Goal: Transaction & Acquisition: Book appointment/travel/reservation

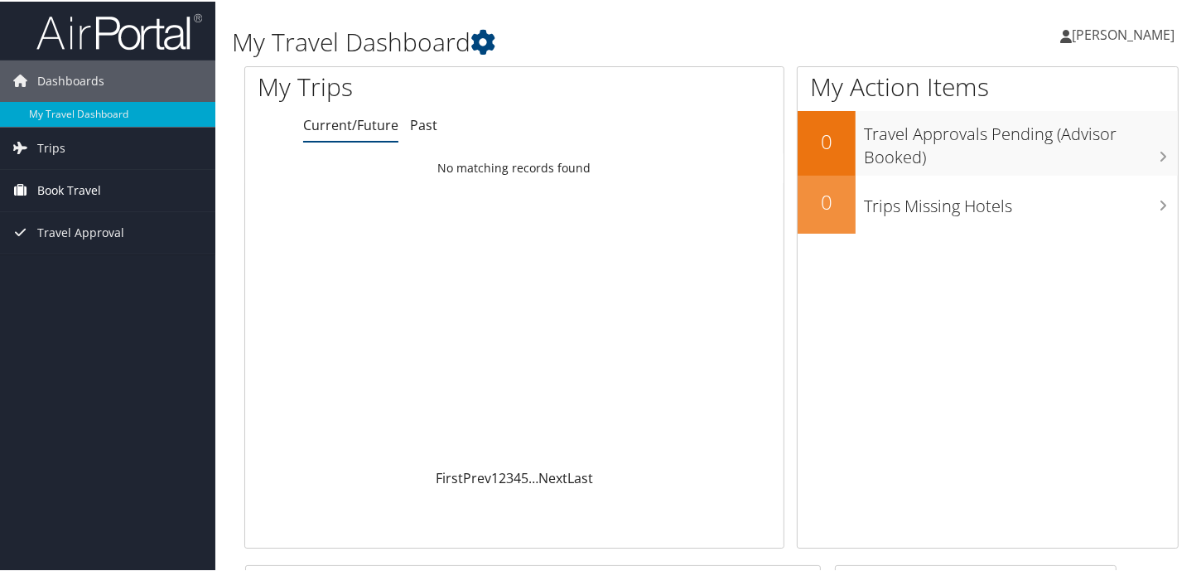
click at [109, 190] on link "Book Travel" at bounding box center [107, 188] width 215 height 41
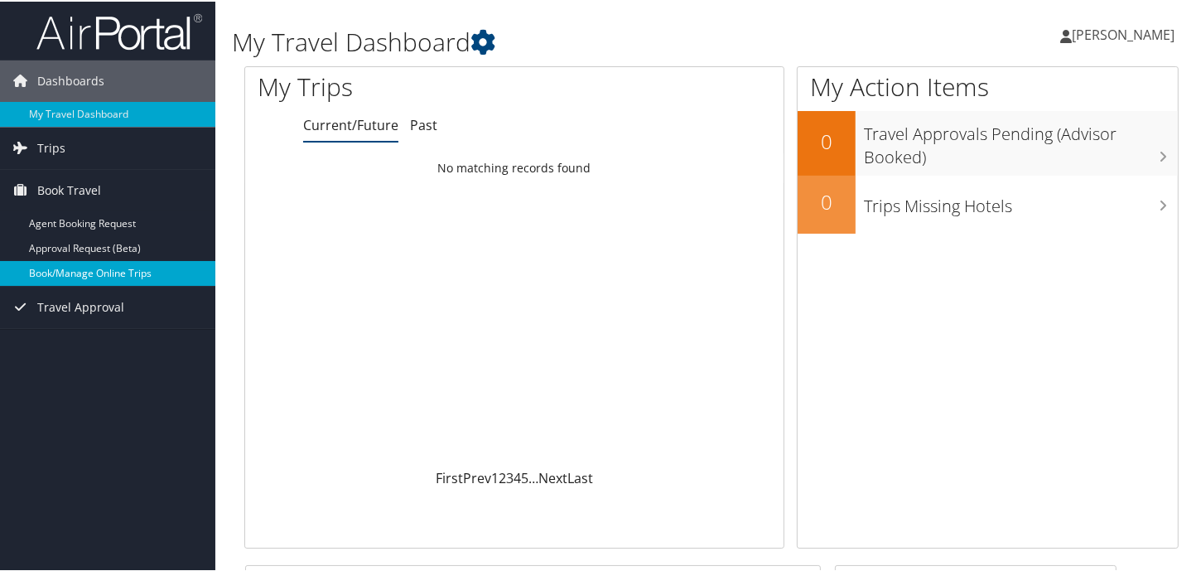
click at [108, 263] on link "Book/Manage Online Trips" at bounding box center [107, 271] width 215 height 25
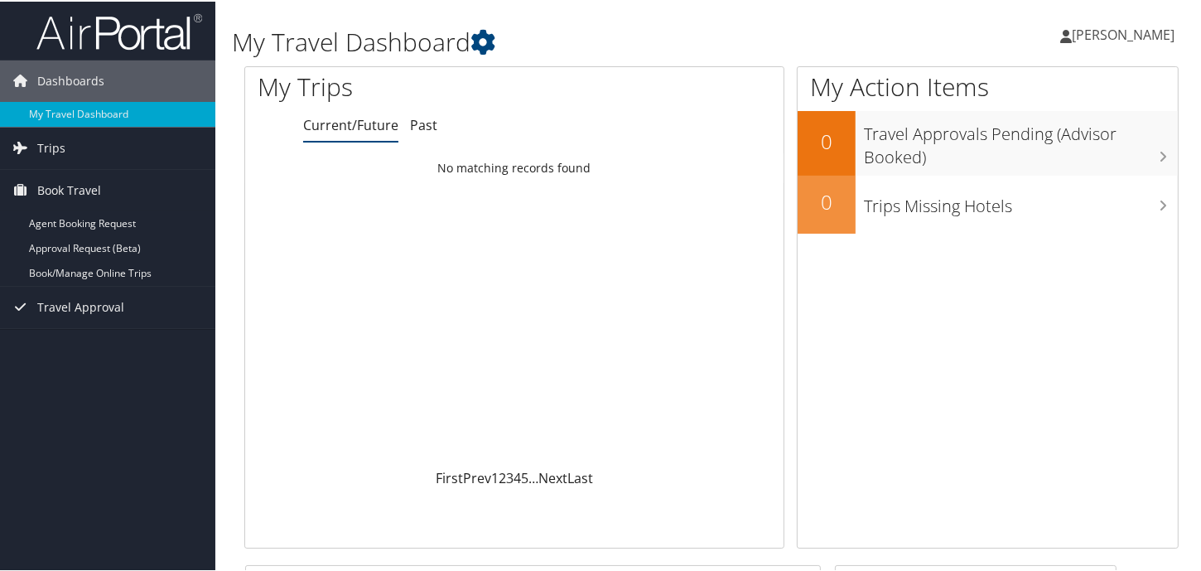
click at [1068, 46] on link "[PERSON_NAME]" at bounding box center [1125, 33] width 131 height 50
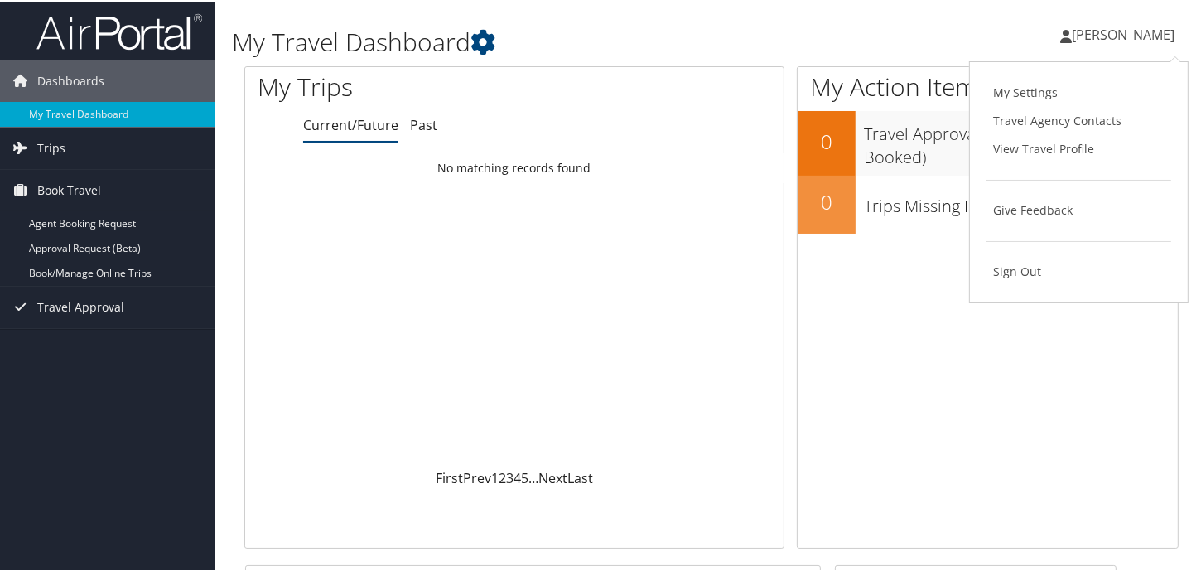
click at [1005, 253] on ul "My Settings Travel Agency Contacts View Travel Profile Give Feedback Sign Out" at bounding box center [1078, 180] width 185 height 207
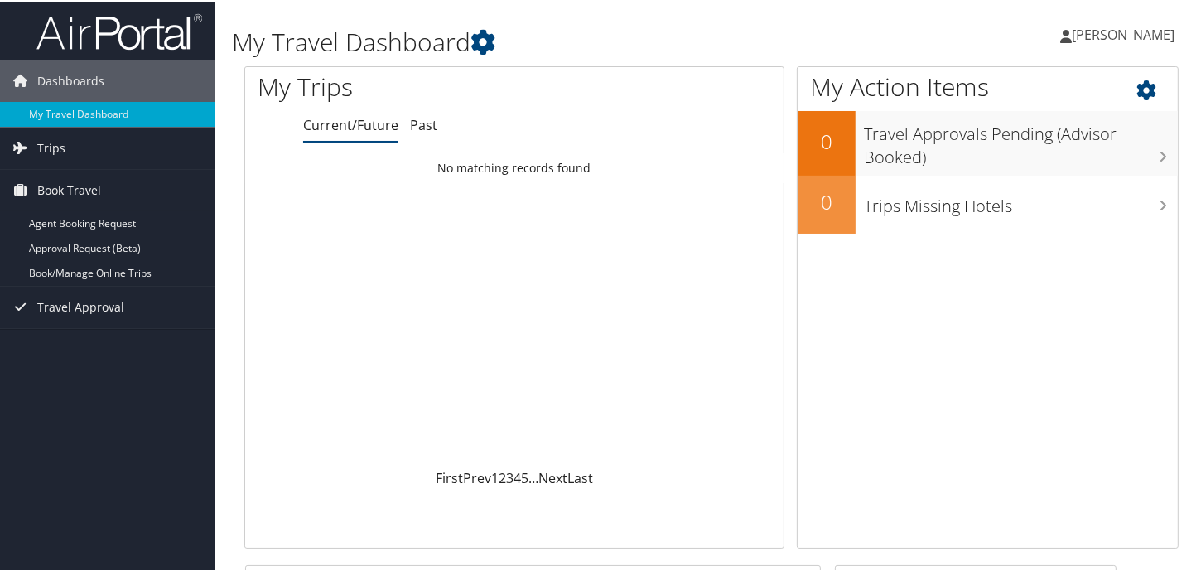
click at [1005, 268] on div "My Action Items 0 Travel Approvals Pending (Advisor Booked) 0 Trips Missing Hot…" at bounding box center [988, 306] width 382 height 482
click at [1081, 42] on link "[PERSON_NAME]" at bounding box center [1125, 33] width 131 height 50
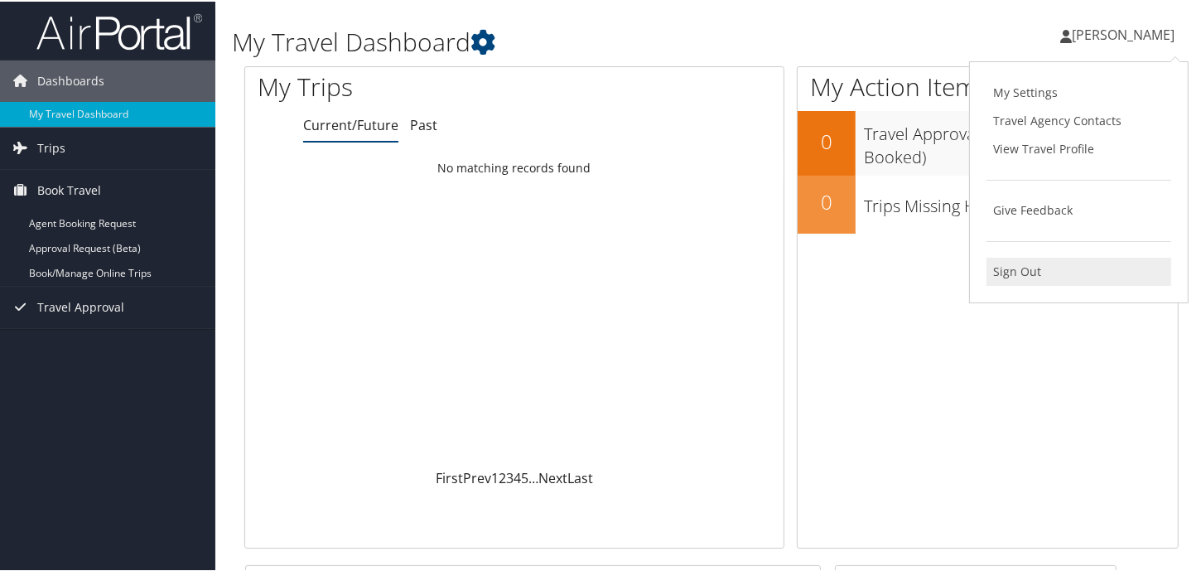
click at [1024, 277] on link "Sign Out" at bounding box center [1078, 270] width 185 height 28
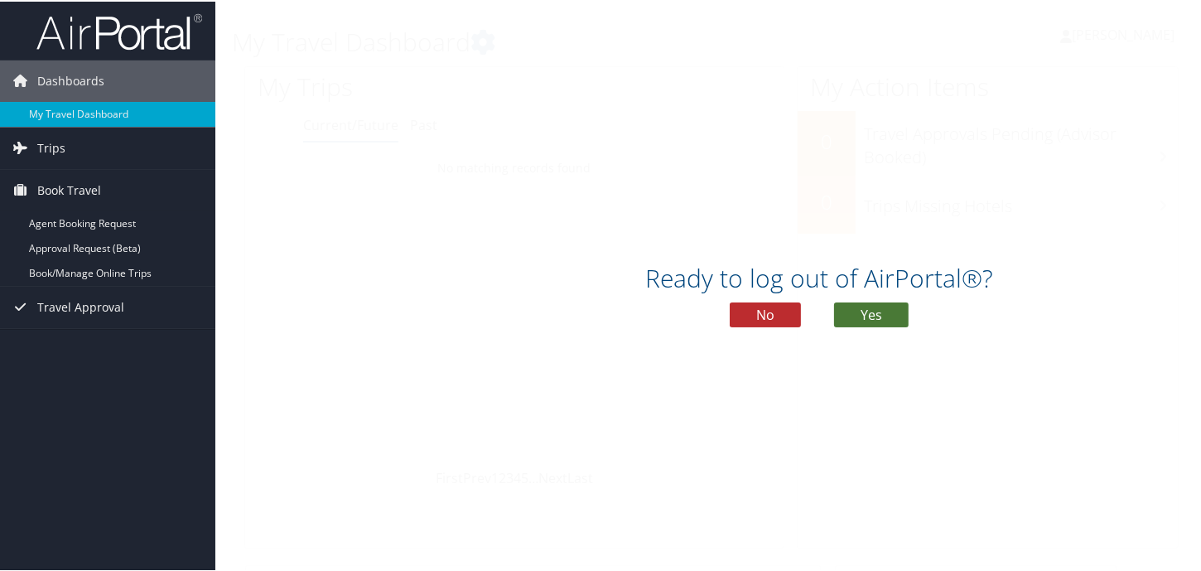
click at [855, 301] on button "Yes" at bounding box center [871, 313] width 75 height 25
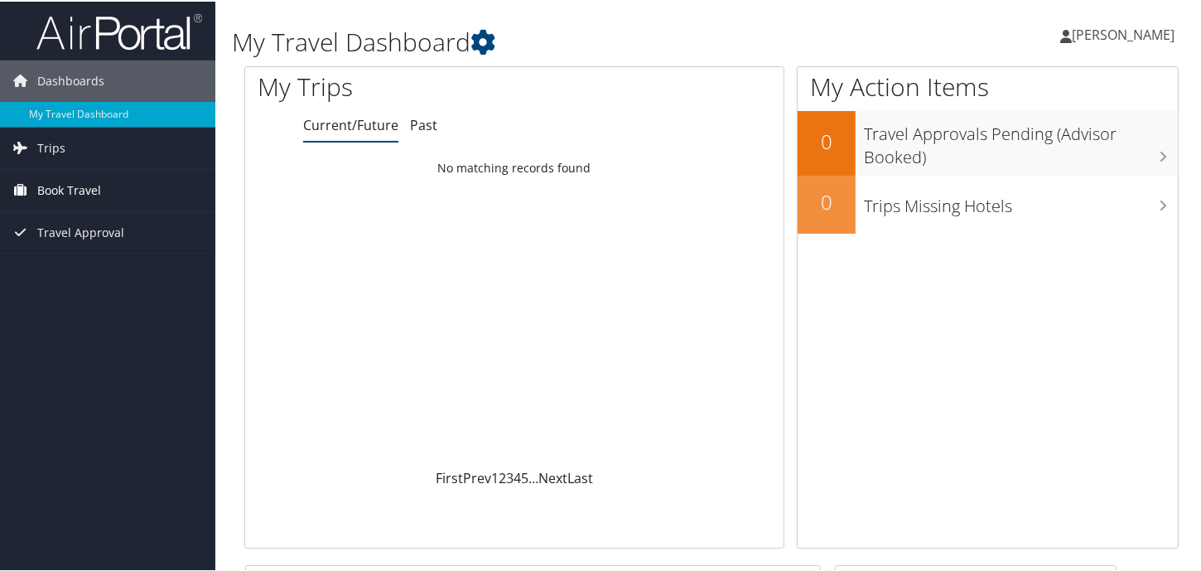
click at [129, 202] on link "Book Travel" at bounding box center [107, 188] width 215 height 41
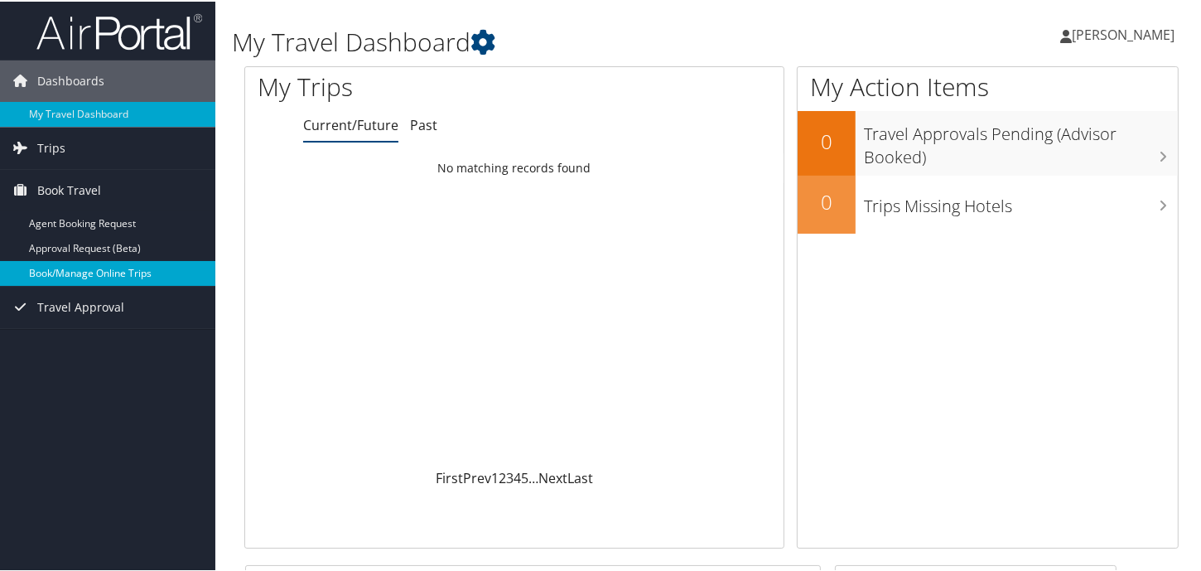
click at [111, 264] on link "Book/Manage Online Trips" at bounding box center [107, 271] width 215 height 25
